Goal: Information Seeking & Learning: Learn about a topic

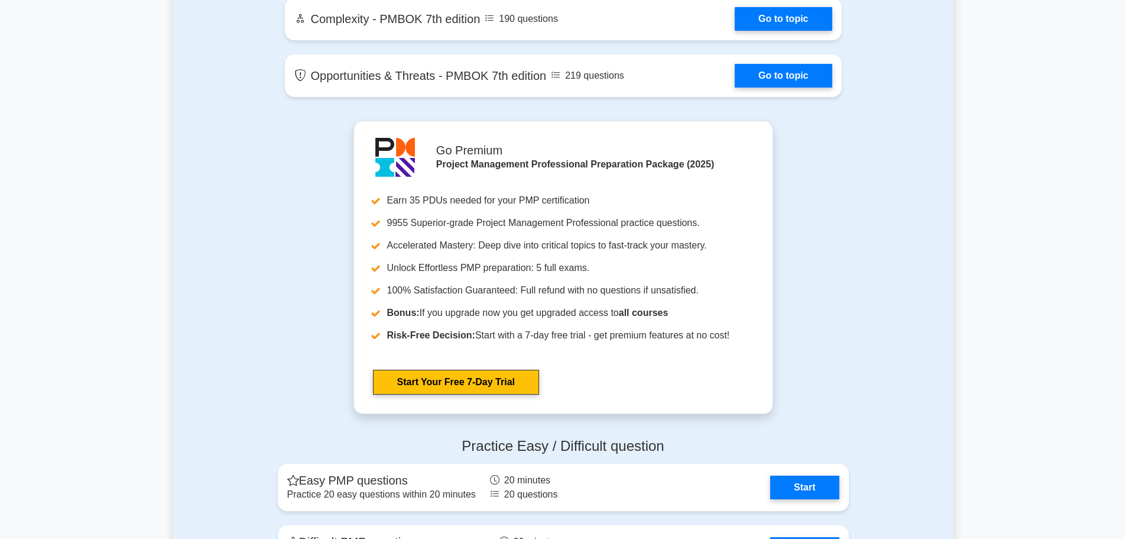
scroll to position [3075, 0]
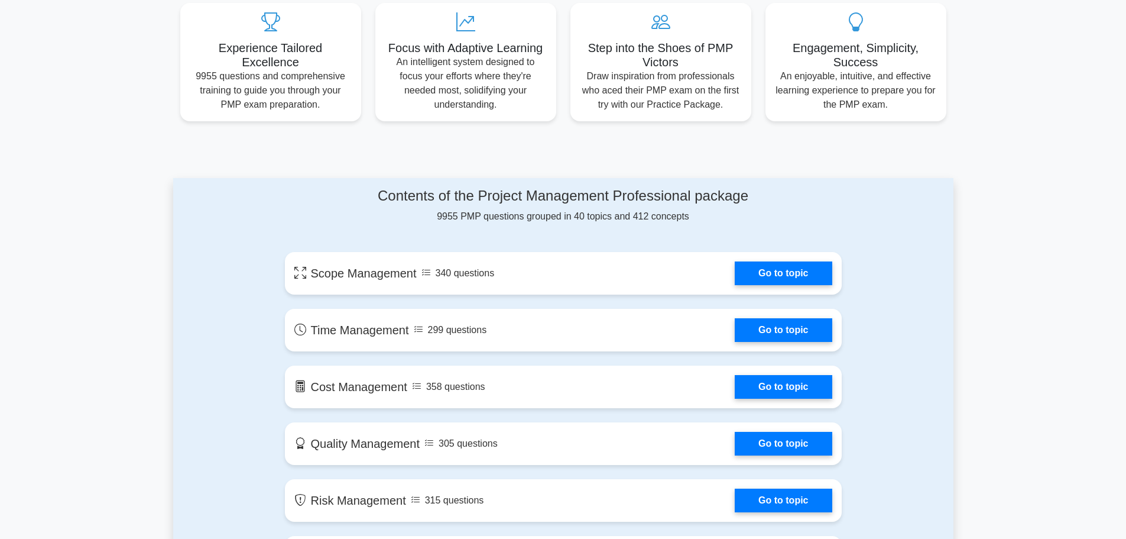
scroll to position [591, 0]
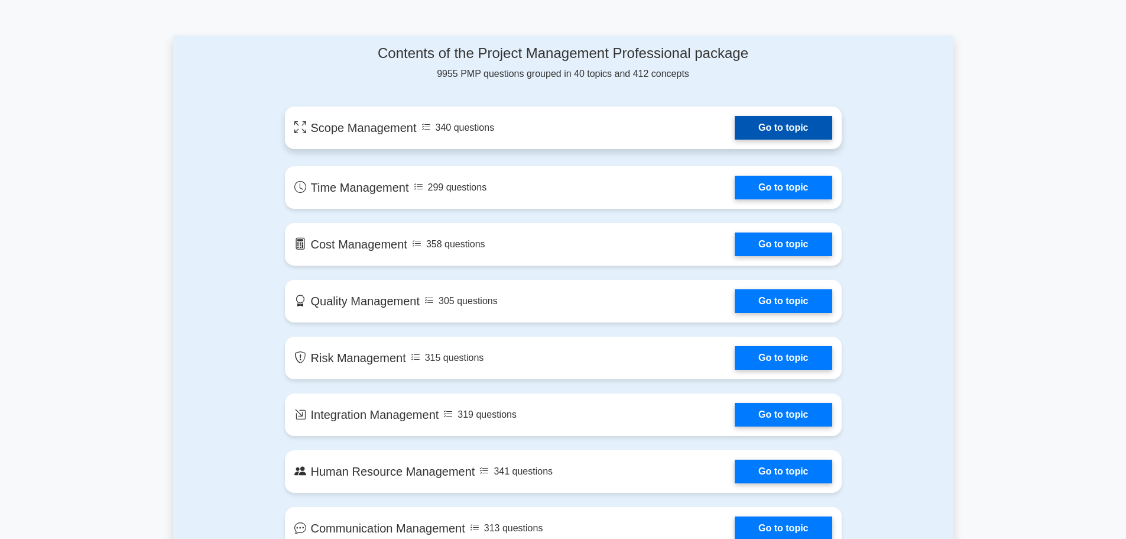
click at [789, 130] on link "Go to topic" at bounding box center [783, 128] width 97 height 24
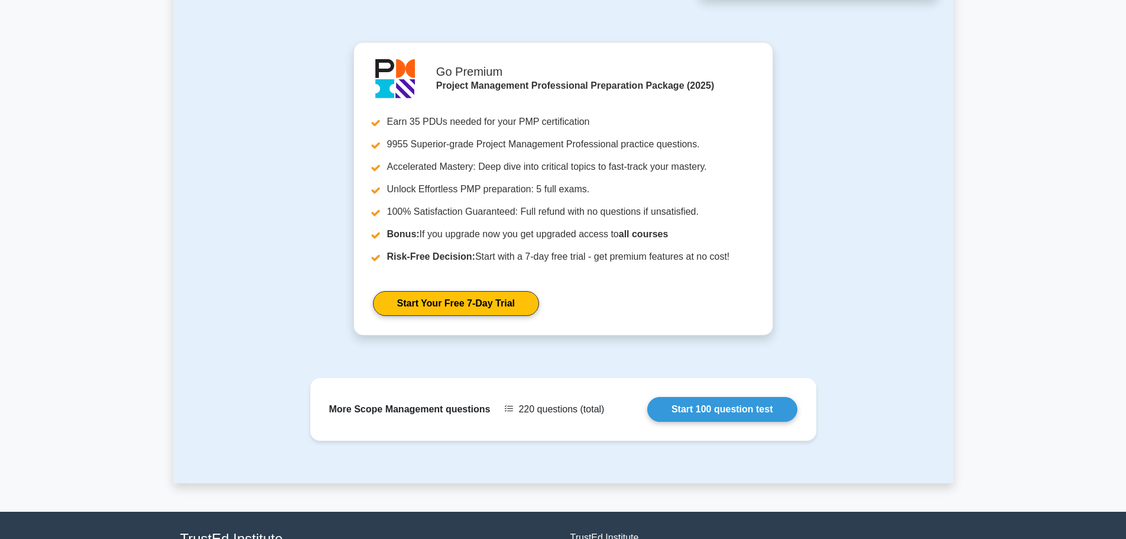
scroll to position [935, 0]
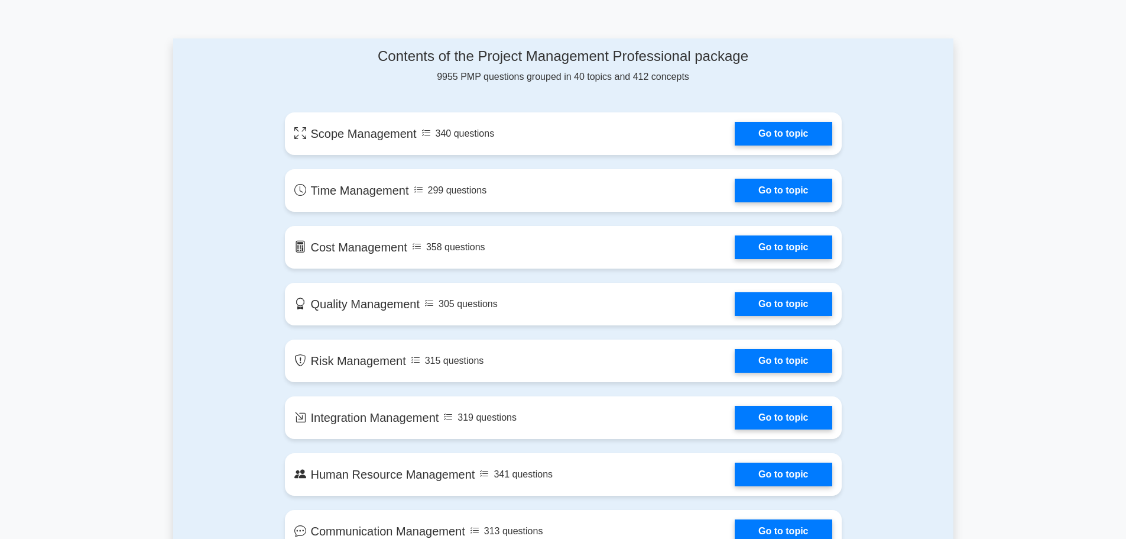
scroll to position [591, 0]
